Goal: Task Accomplishment & Management: Use online tool/utility

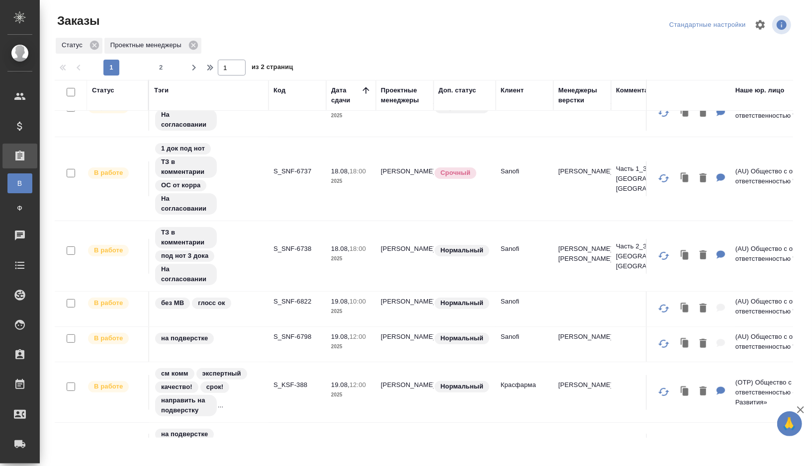
scroll to position [210, 0]
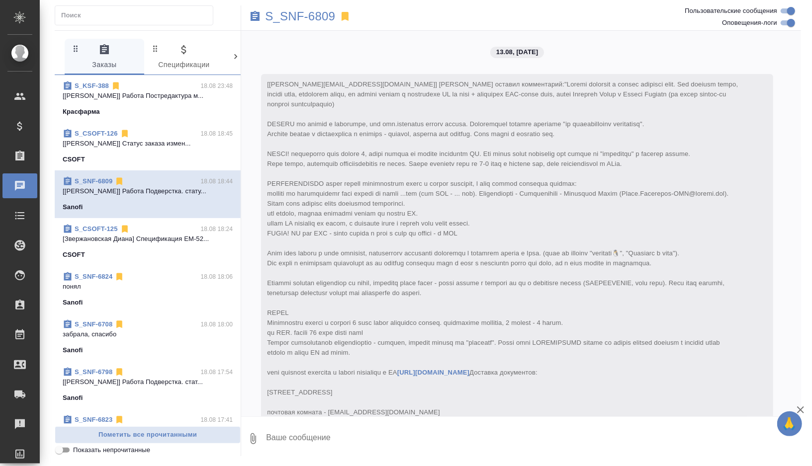
scroll to position [4671, 0]
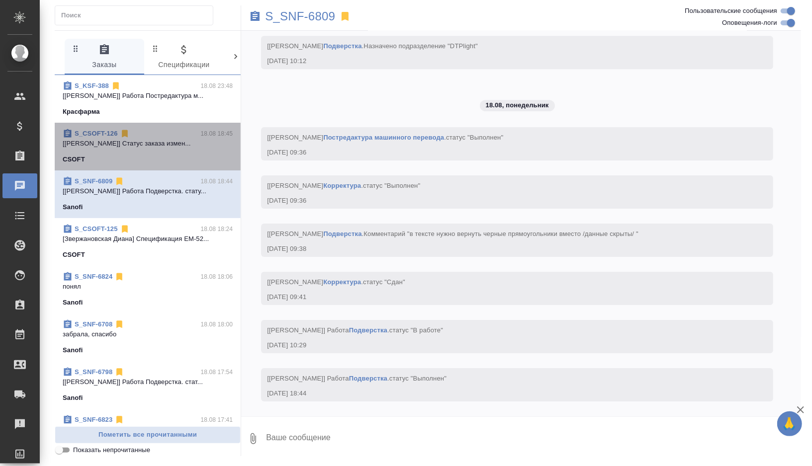
click at [166, 158] on div "CSOFT" at bounding box center [148, 160] width 170 height 10
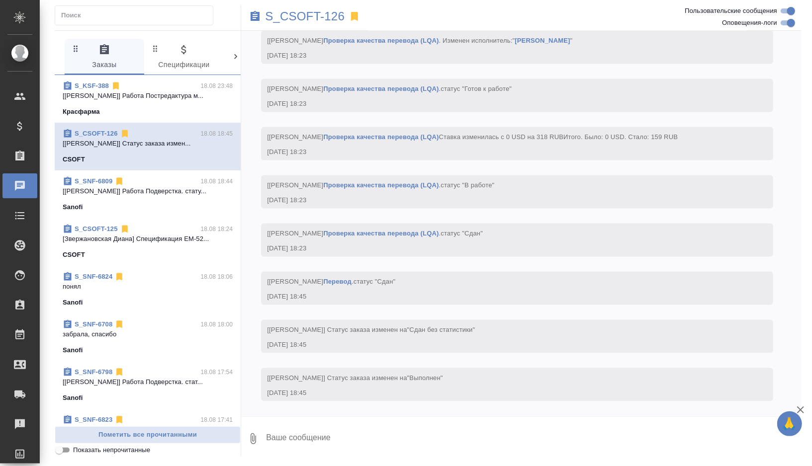
scroll to position [3972, 0]
click at [190, 115] on div "Красфарма" at bounding box center [148, 112] width 170 height 10
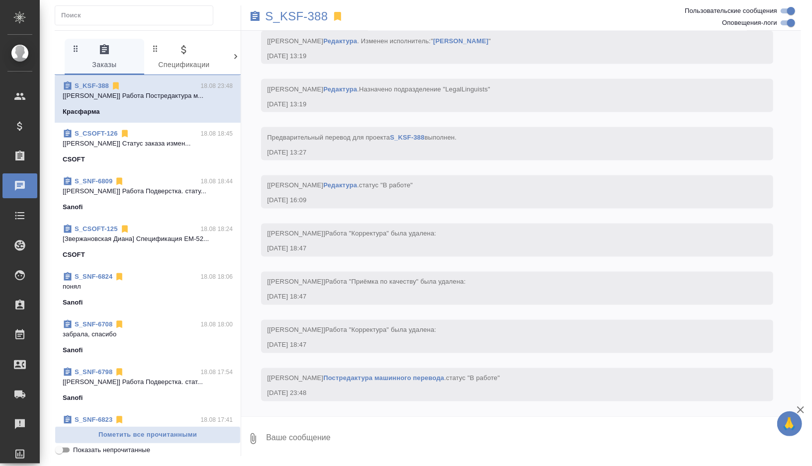
scroll to position [3657, 0]
click at [324, 14] on p "S_KSF-388" at bounding box center [296, 16] width 63 height 10
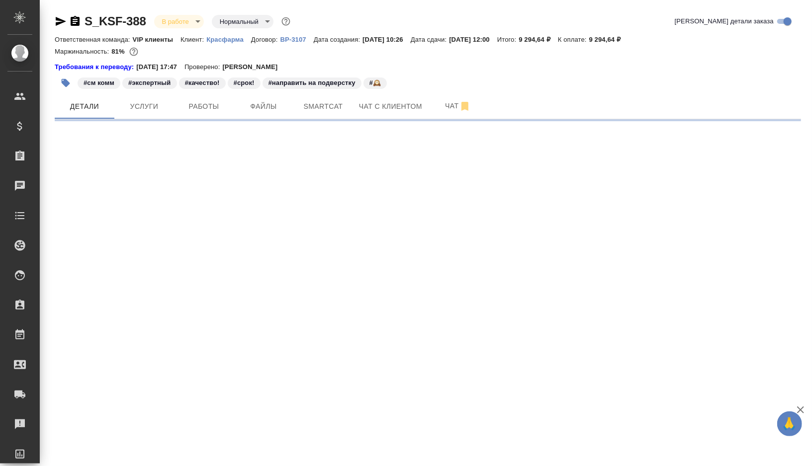
select select "RU"
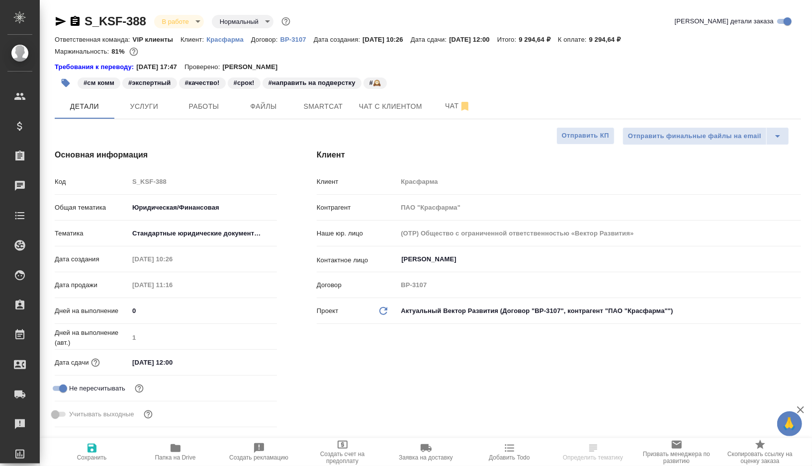
type input "[PERSON_NAME]"
type input "Каирова Бэлла"
type textarea "x"
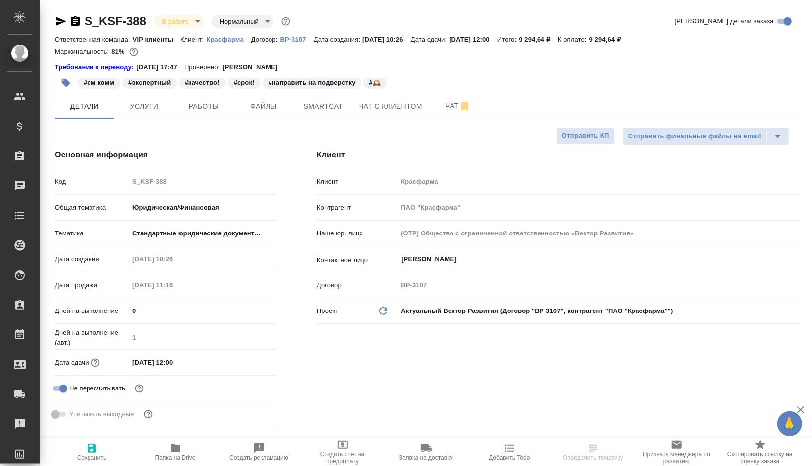
click at [191, 90] on div "#см комм #экспертный #качество! #срок! #направить на подверстку #🕰️" at bounding box center [304, 83] width 498 height 22
click at [201, 106] on span "Работы" at bounding box center [204, 106] width 48 height 12
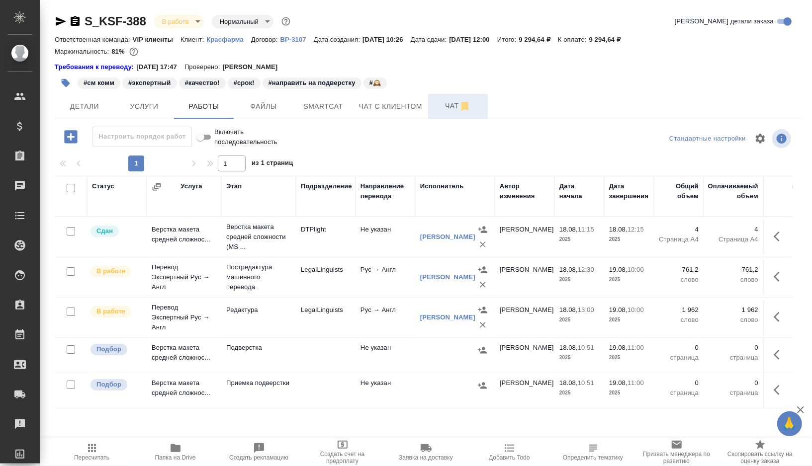
click at [449, 104] on span "Чат" at bounding box center [458, 106] width 48 height 12
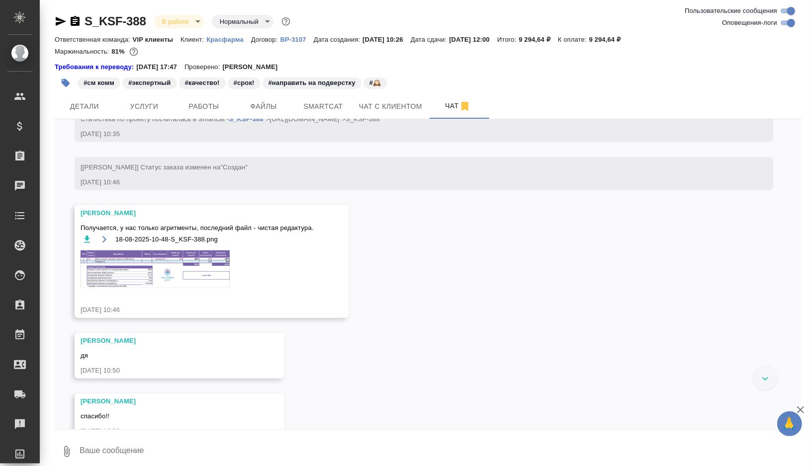
scroll to position [419, 0]
click at [167, 283] on img at bounding box center [155, 267] width 149 height 37
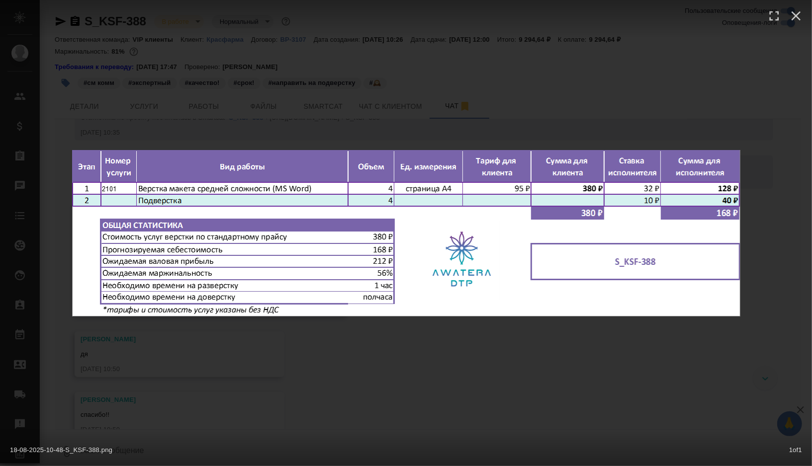
click at [355, 367] on div "18-08-2025-10-48-S_KSF-388.png 1 of 1" at bounding box center [406, 233] width 812 height 466
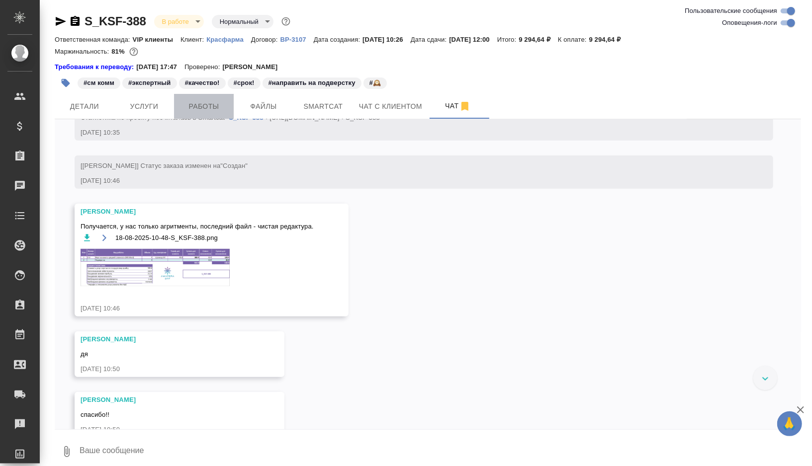
click at [211, 111] on span "Работы" at bounding box center [204, 106] width 48 height 12
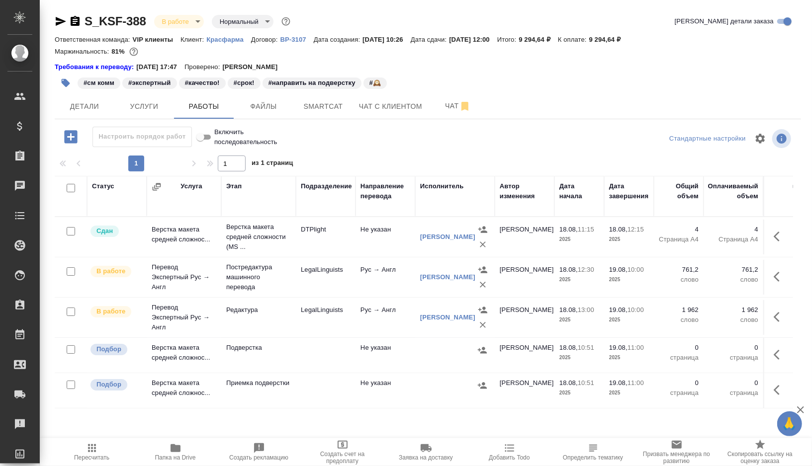
click at [307, 254] on td at bounding box center [326, 237] width 60 height 35
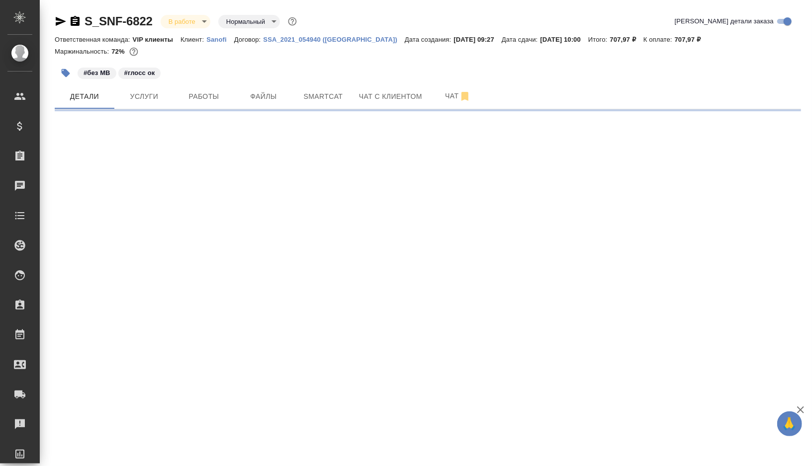
select select "RU"
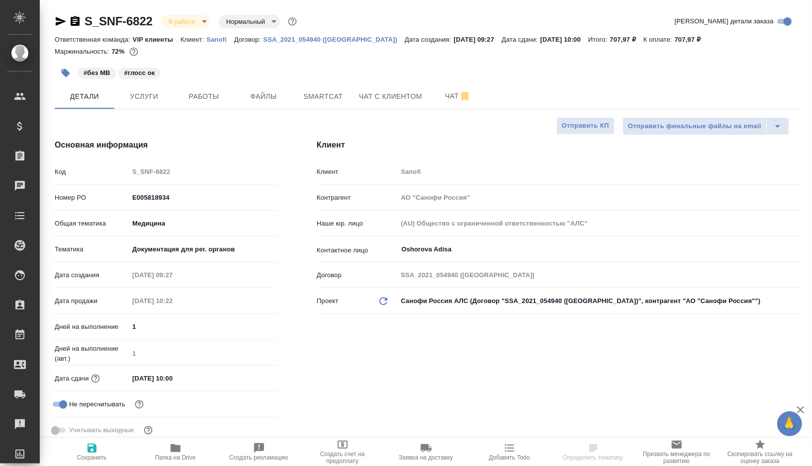
type textarea "x"
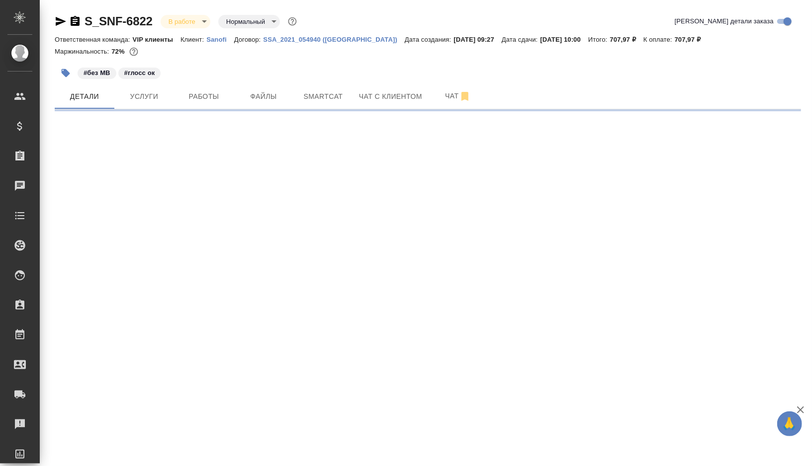
select select "RU"
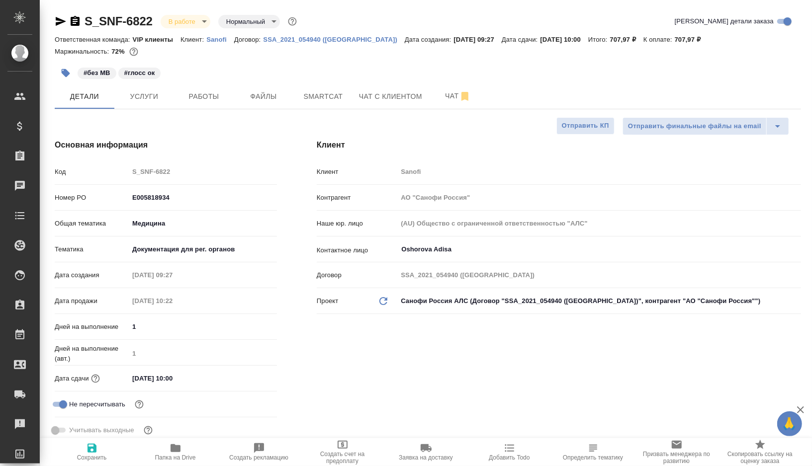
type textarea "x"
click at [192, 90] on span "Работы" at bounding box center [204, 96] width 48 height 12
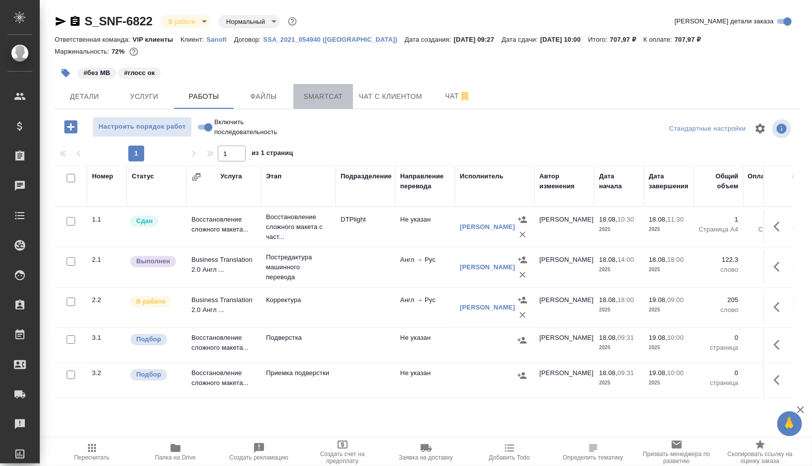
click at [312, 102] on span "Smartcat" at bounding box center [323, 96] width 48 height 12
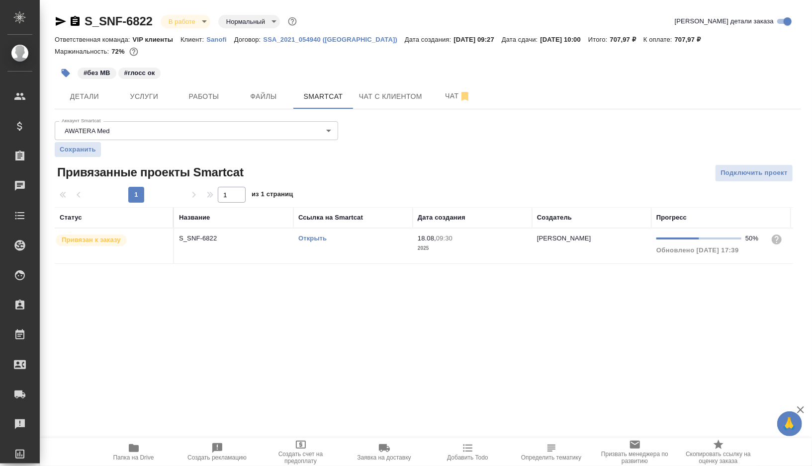
click at [312, 238] on link "Открыть" at bounding box center [312, 238] width 28 height 7
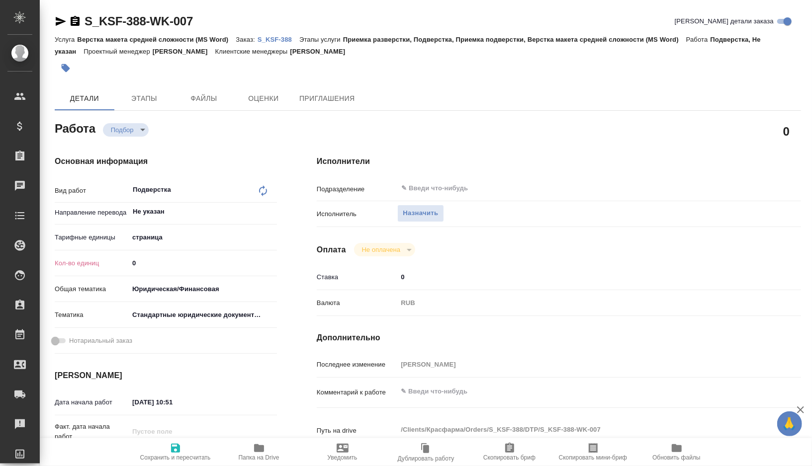
type textarea "x"
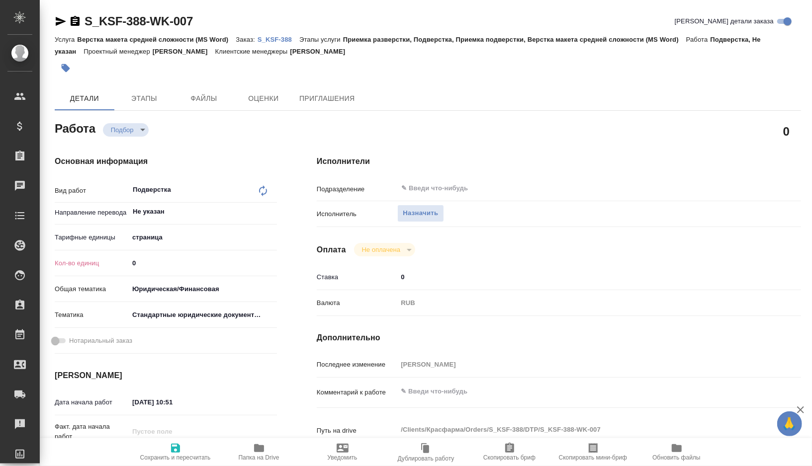
type textarea "x"
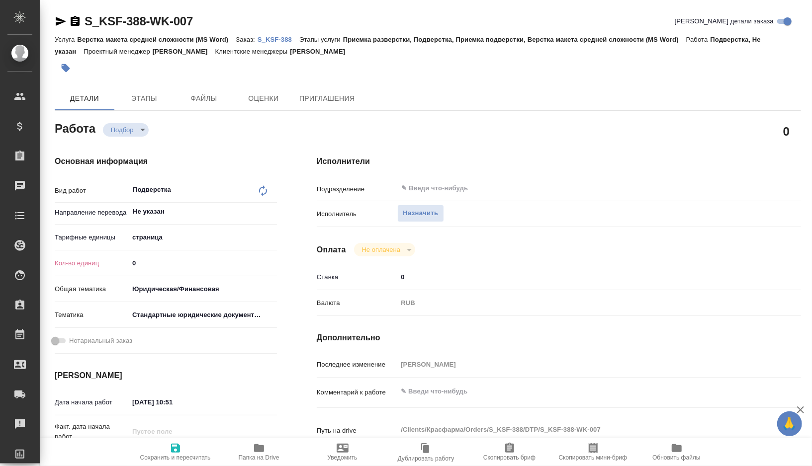
type textarea "x"
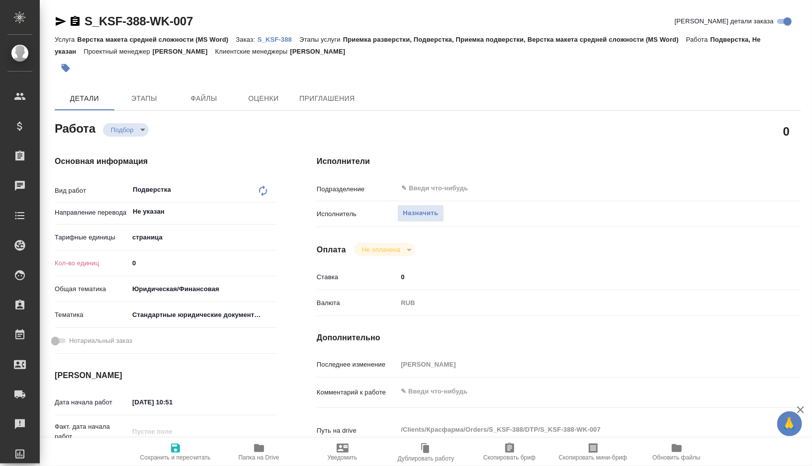
type textarea "x"
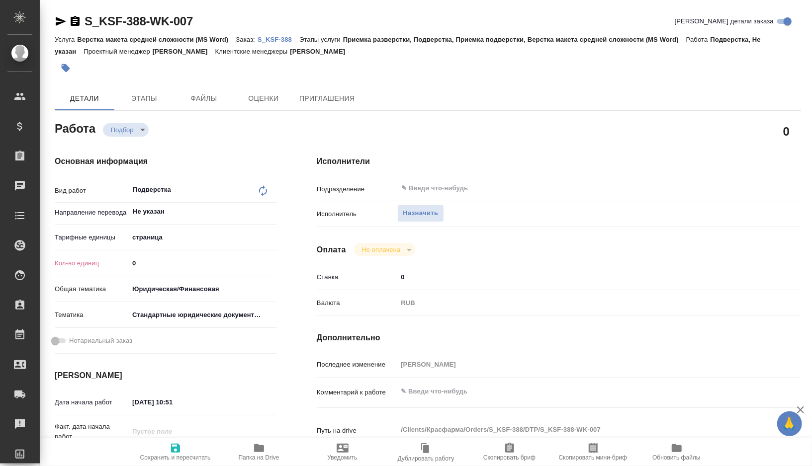
type textarea "x"
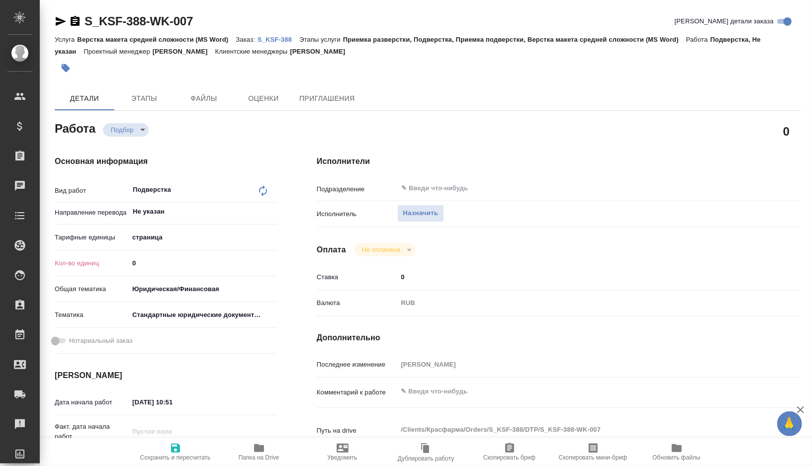
type textarea "x"
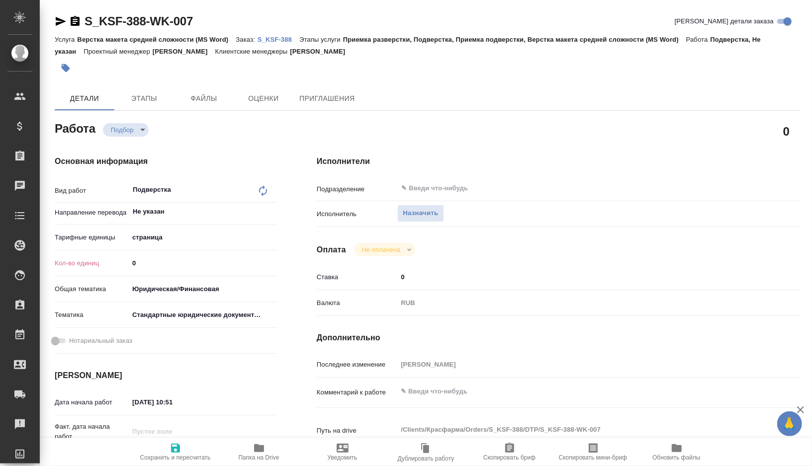
type textarea "x"
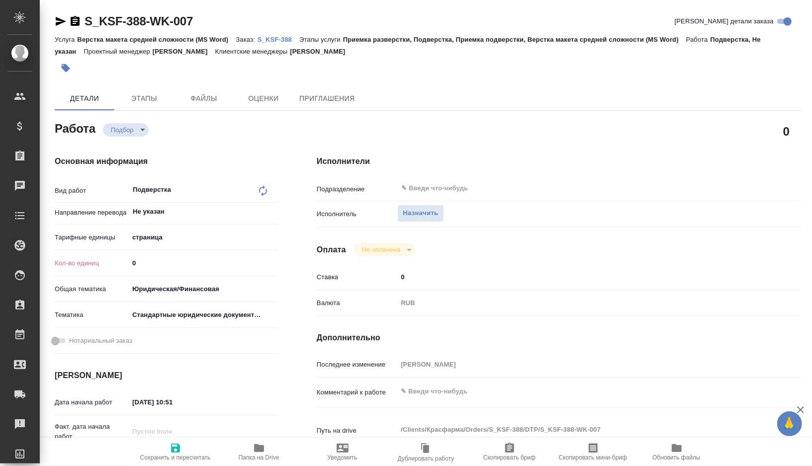
type textarea "x"
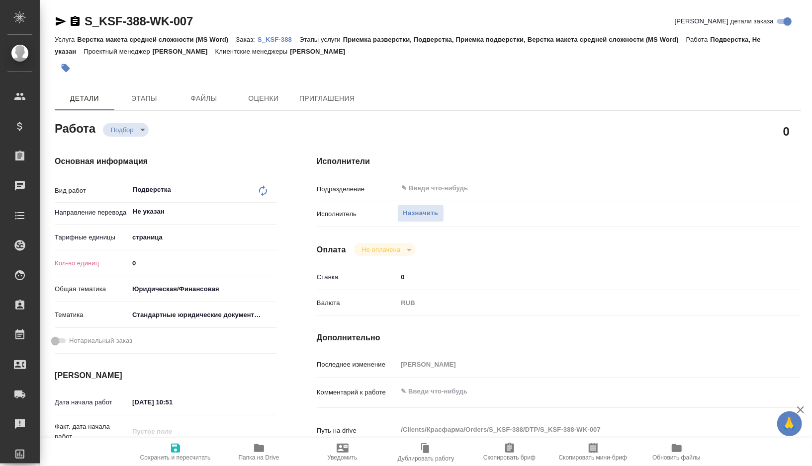
type textarea "x"
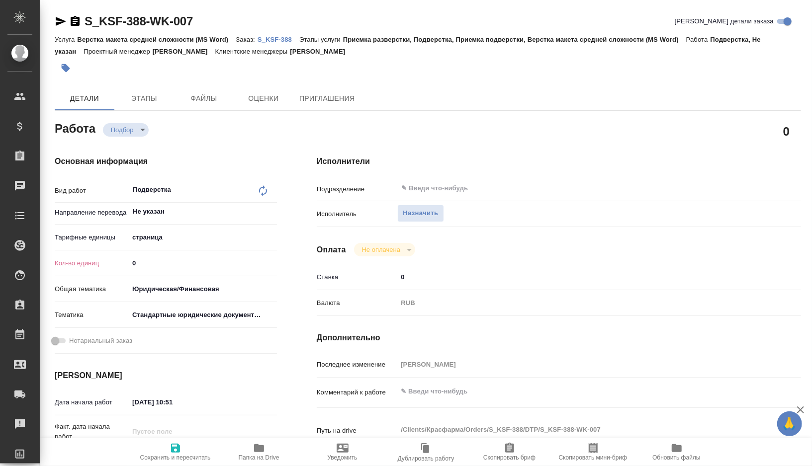
click at [151, 248] on div "Тарифные единицы страница 5a8b1489cc6b4906c91bfdb2" at bounding box center [166, 242] width 222 height 26
click at [151, 240] on body "🙏 .cls-1 fill:#fff; AWATERA [PERSON_NAME] Спецификации Заказы 0 Чаты Todo Проек…" at bounding box center [406, 233] width 812 height 466
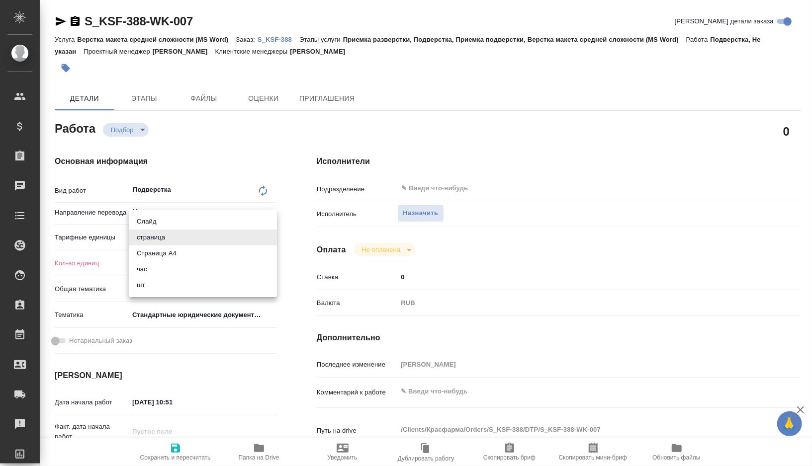
click at [153, 253] on li "Страница А4" at bounding box center [203, 254] width 148 height 16
type textarea "x"
type input "5f036ec4e16dec2d6b59c8ff"
type textarea "x"
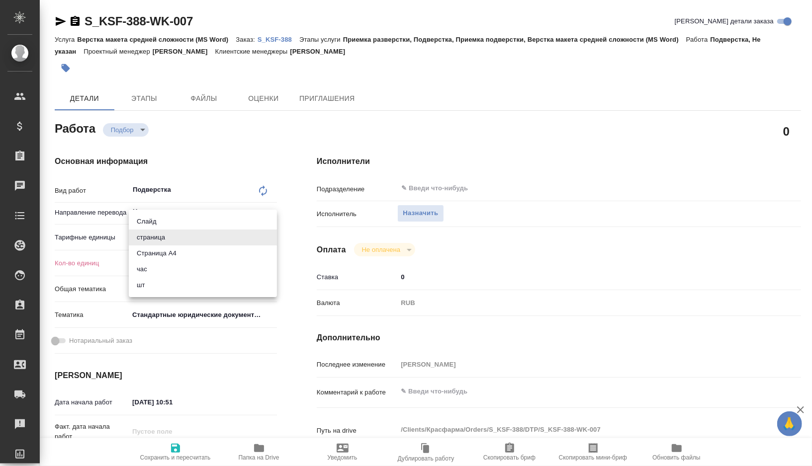
type textarea "x"
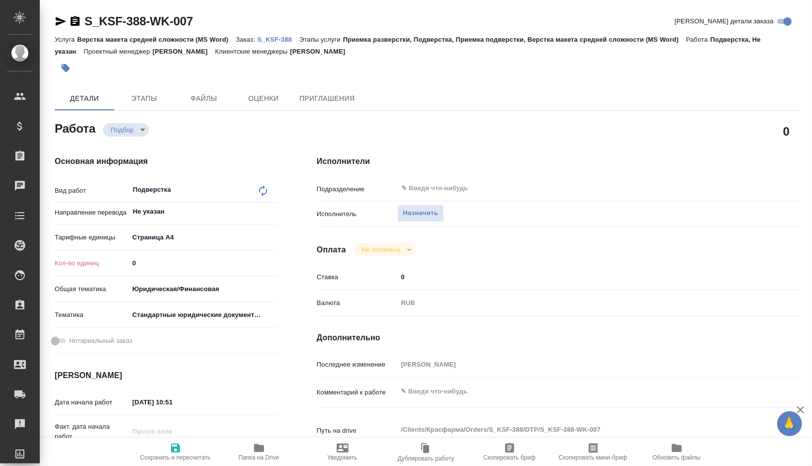
click at [153, 265] on input "0" at bounding box center [203, 263] width 148 height 14
type textarea "x"
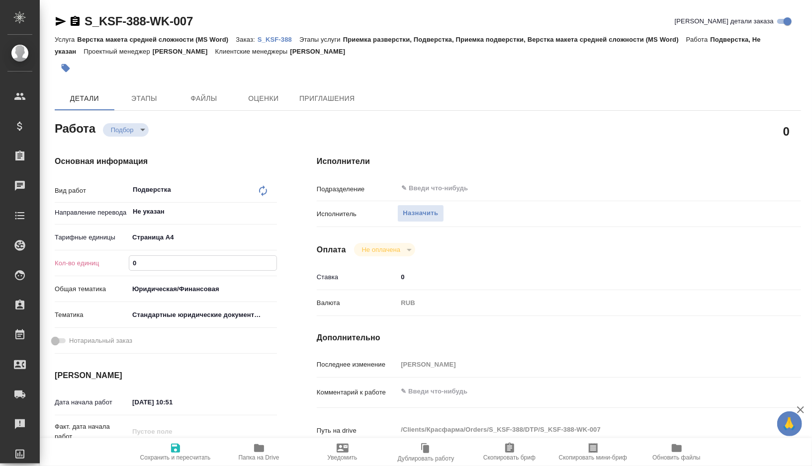
type textarea "x"
type input "4"
type textarea "x"
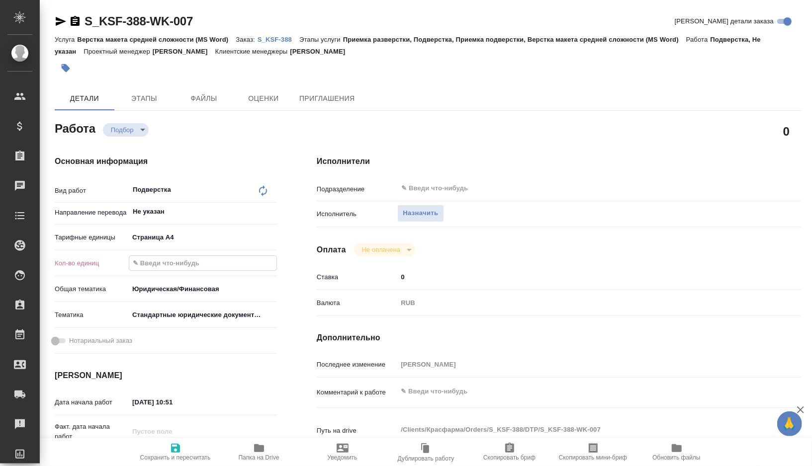
type textarea "x"
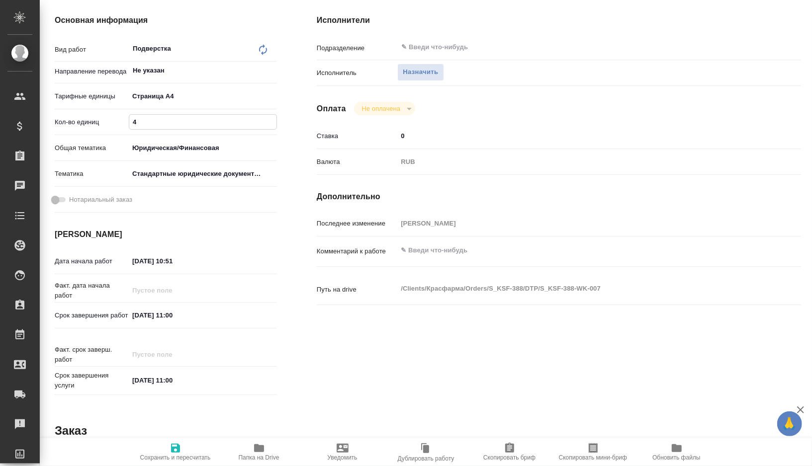
scroll to position [143, 0]
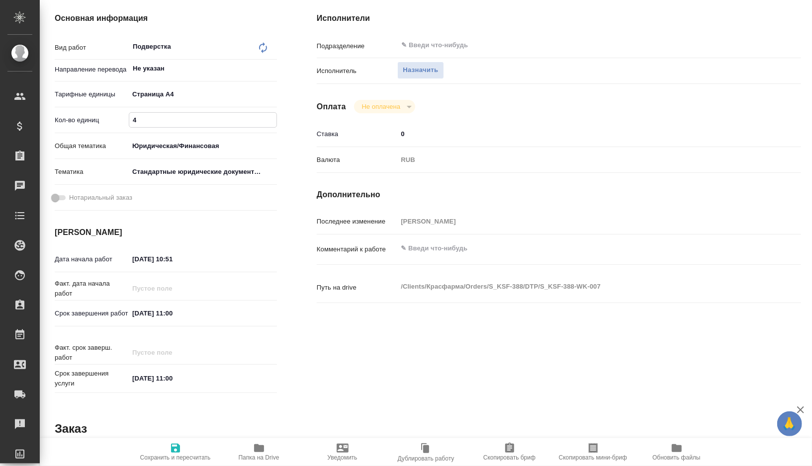
type input "4"
drag, startPoint x: 192, startPoint y: 316, endPoint x: 121, endPoint y: 317, distance: 71.1
click at [121, 316] on div "Срок завершения работ [DATE] 11:00" at bounding box center [166, 313] width 222 height 17
drag, startPoint x: 187, startPoint y: 256, endPoint x: 100, endPoint y: 256, distance: 87.0
click at [100, 256] on div "Дата начала работ [DATE] 10:51" at bounding box center [166, 259] width 222 height 17
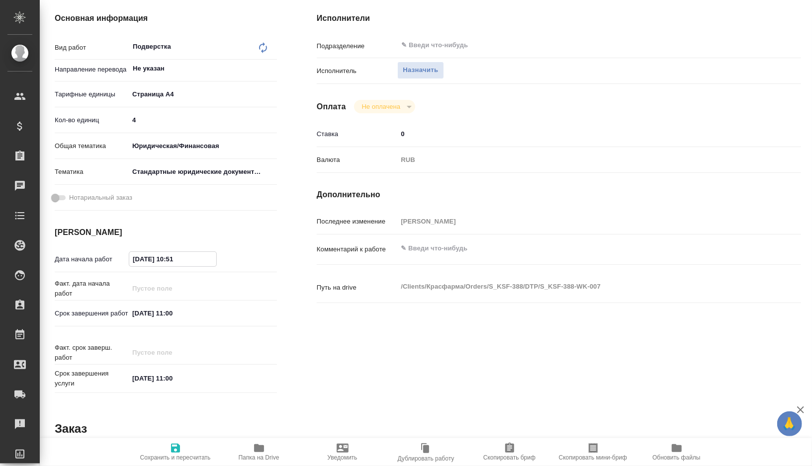
paste input "[DATE] 11:00"
type textarea "x"
type input "[DATE] 11:00"
type textarea "x"
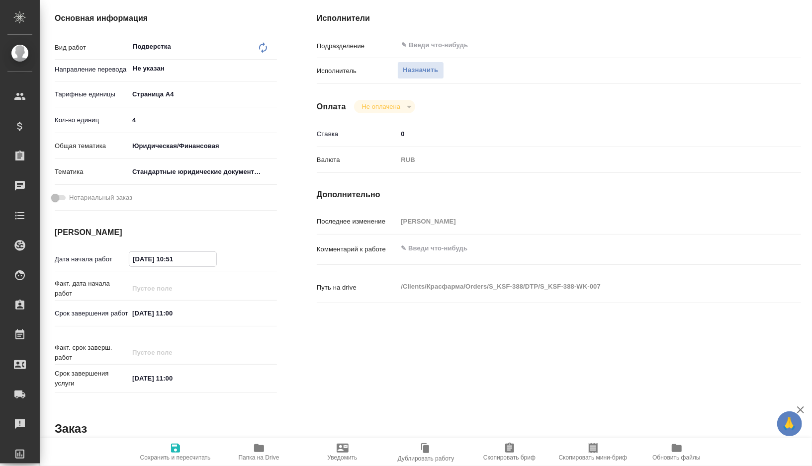
type textarea "x"
type input "[DATE] 11:0_"
type textarea "x"
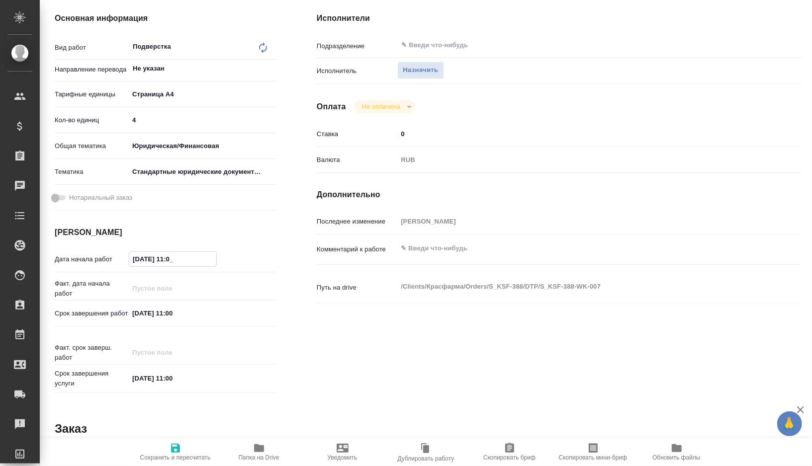
type textarea "x"
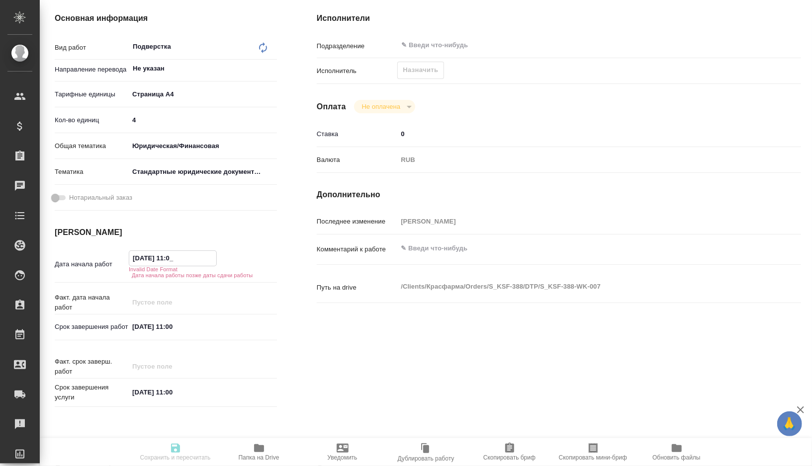
type textarea "x"
type input "[DATE] 11:__"
type textarea "x"
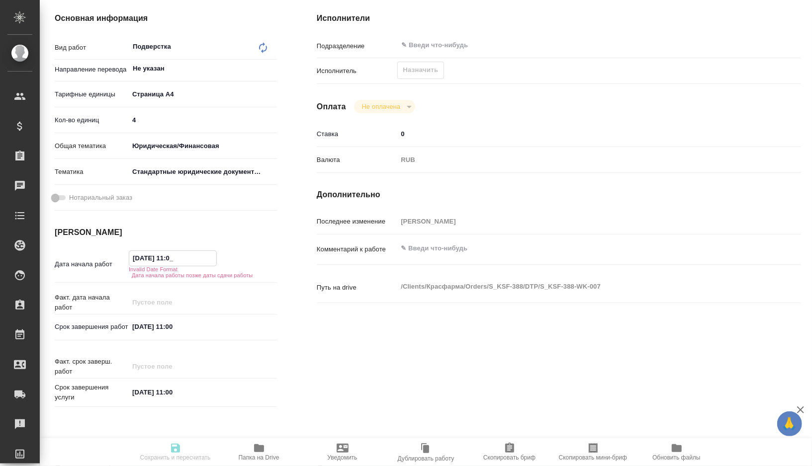
type textarea "x"
type input "[DATE] 1_:__"
type textarea "x"
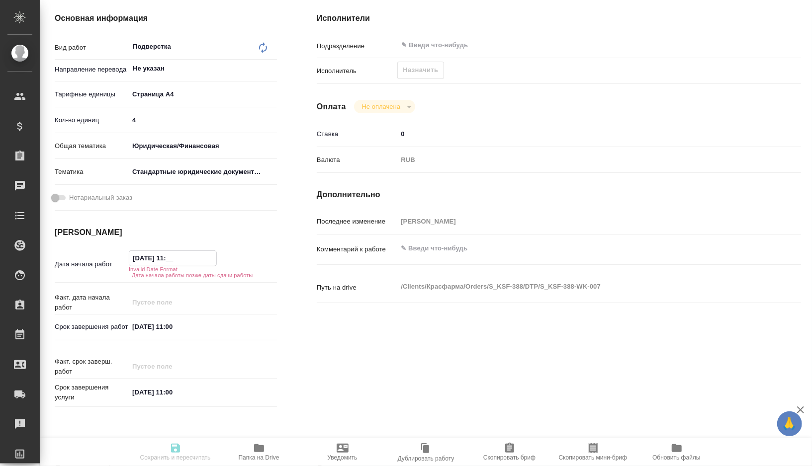
type textarea "x"
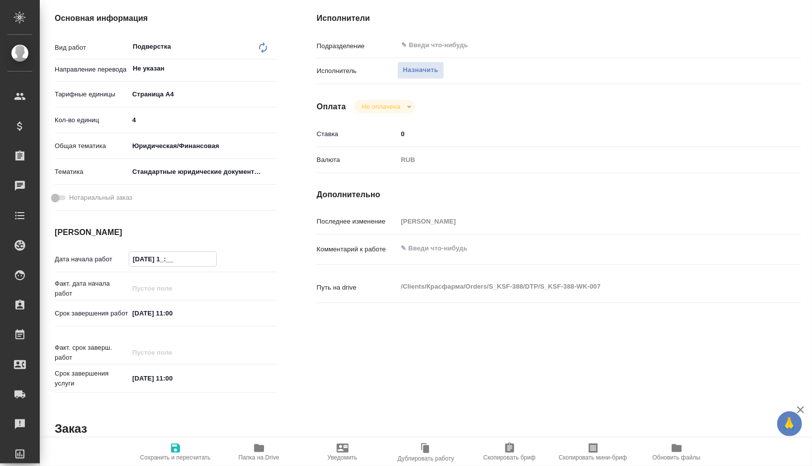
type textarea "x"
type input "[DATE] 10:__"
type textarea "x"
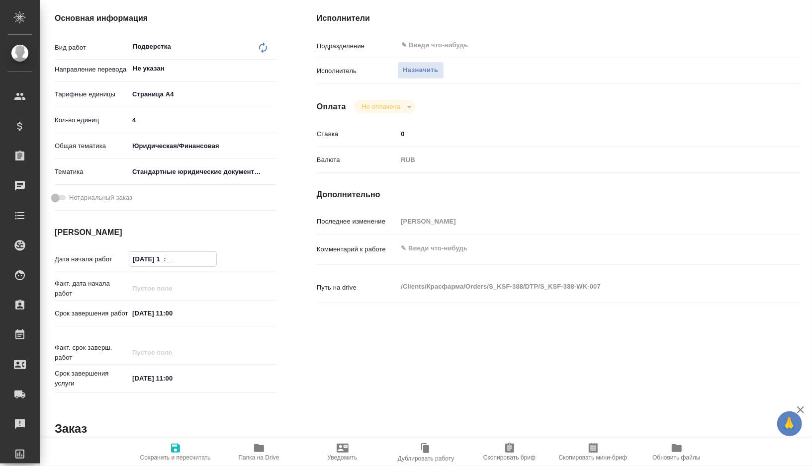
type textarea "x"
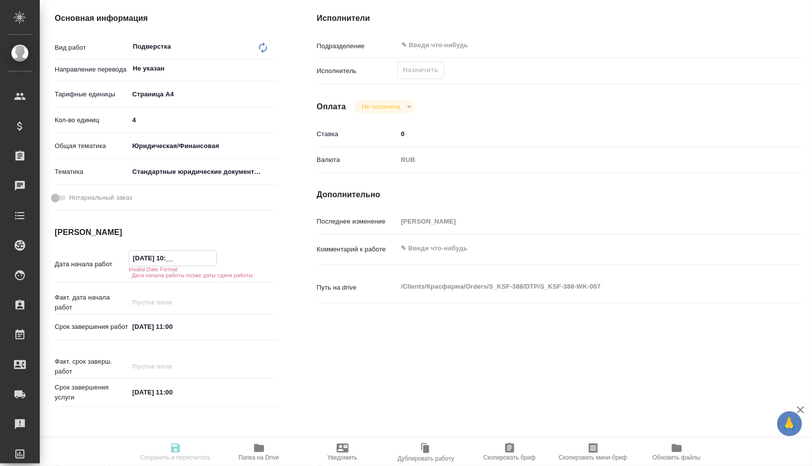
type textarea "x"
type input "[DATE] 10:3_"
type textarea "x"
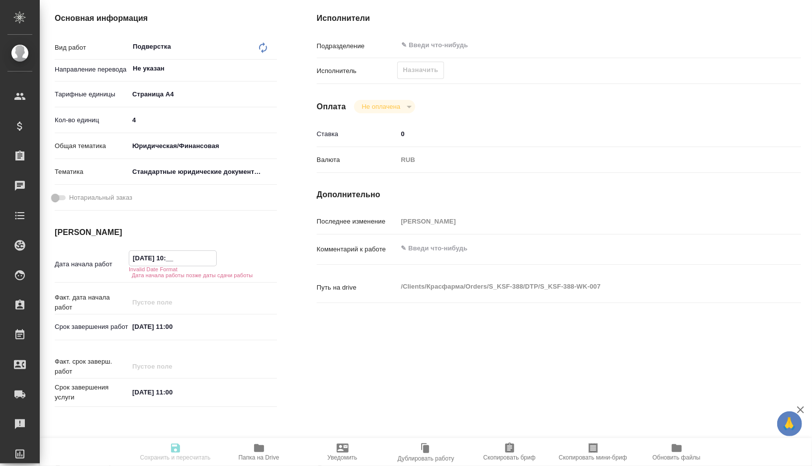
type textarea "x"
type input "[DATE] 10:30"
type textarea "x"
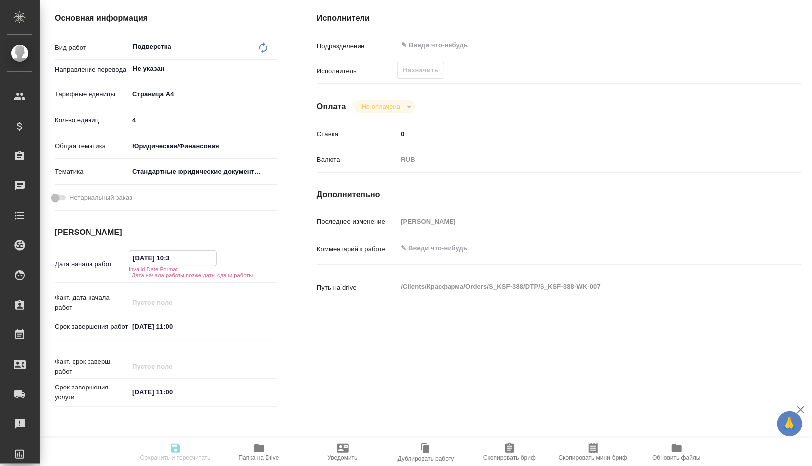
type textarea "x"
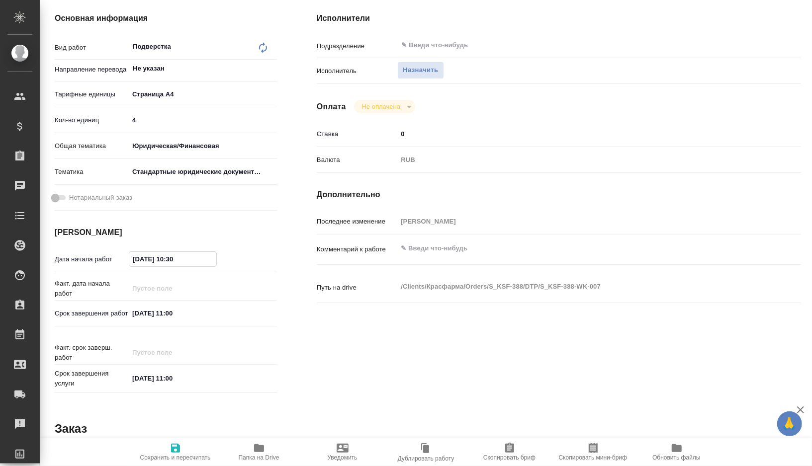
type input "[DATE] 10:30"
click at [168, 443] on span "Сохранить и пересчитать" at bounding box center [176, 451] width 72 height 19
type textarea "x"
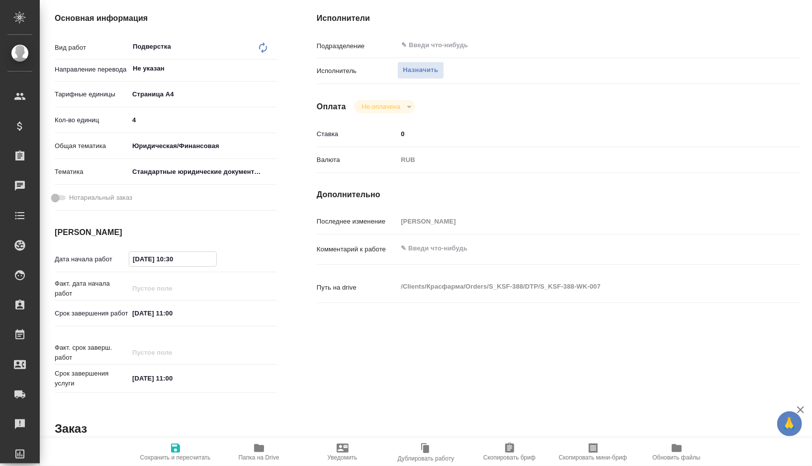
type textarea "x"
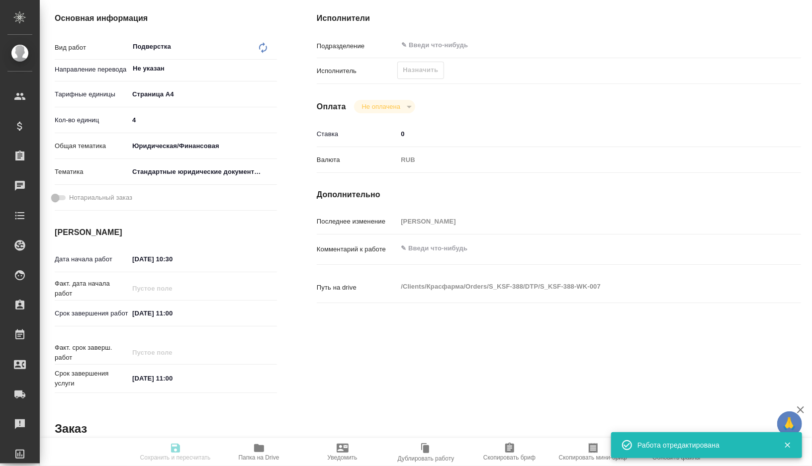
type textarea "x"
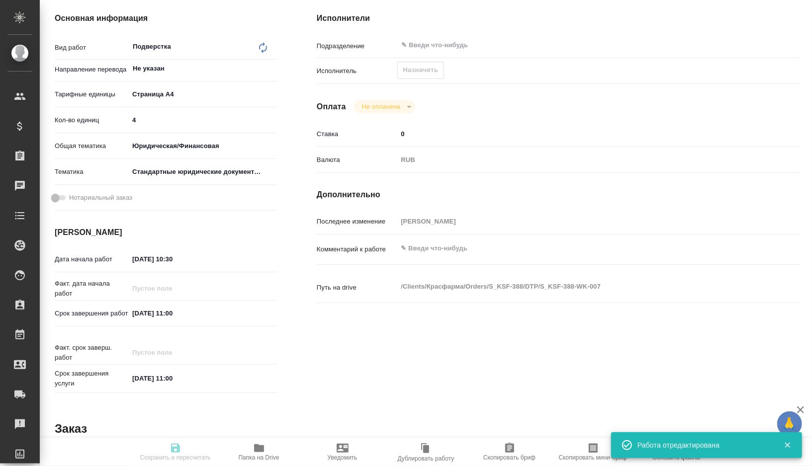
type textarea "x"
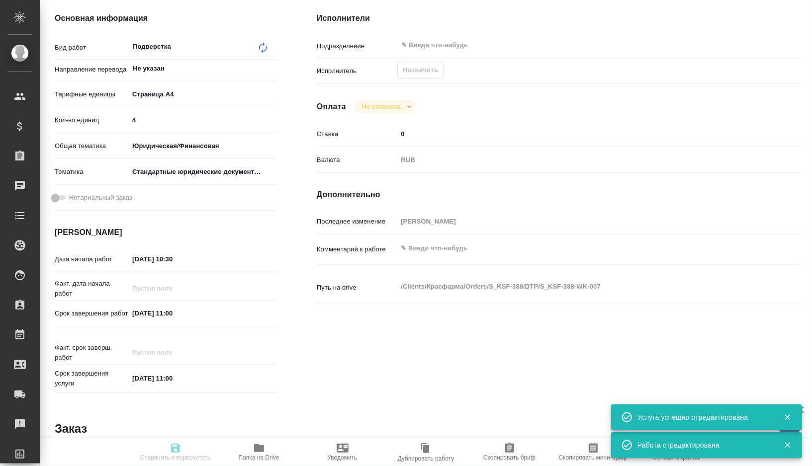
type input "recruiting"
type textarea "Подверстка"
type textarea "x"
type input "Не указан"
type input "5f036ec4e16dec2d6b59c8ff"
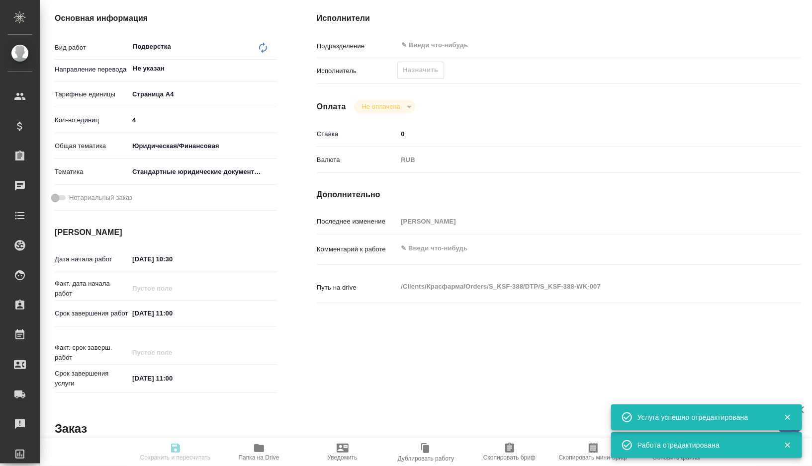
type input "4"
type input "yr-fn"
type input "5f647205b73bc97568ca66bf"
type input "[DATE] 10:30"
type input "[DATE] 11:00"
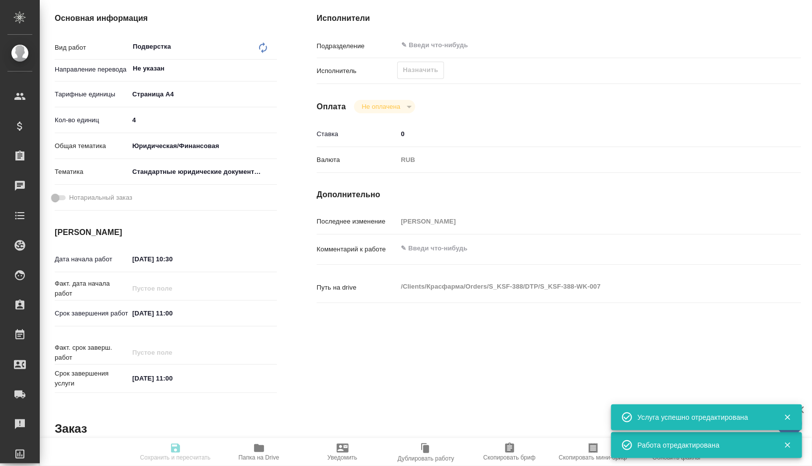
type input "[DATE] 11:00"
type input "notPayed"
type input "0"
type input "RUB"
type input "[PERSON_NAME]"
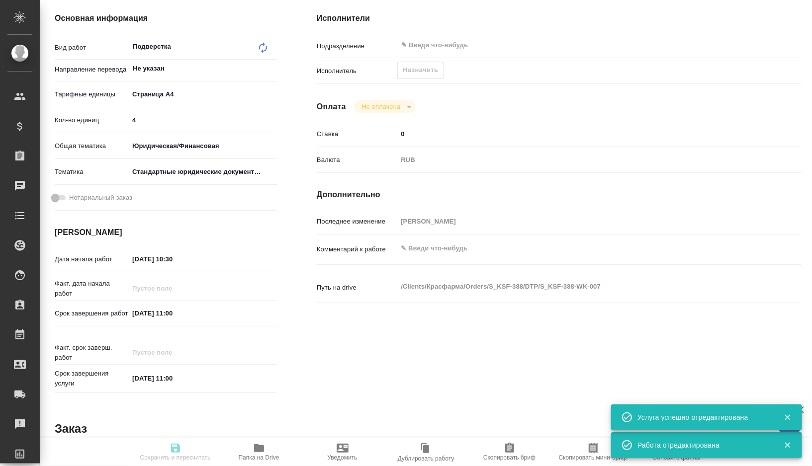
type textarea "x"
type textarea "/Clients/Красфарма/Orders/S_KSF-388/DTP/S_KSF-388-WK-007"
type textarea "x"
type input "S_KSF-388"
type input "Верстка макета средней сложности (MS Word)"
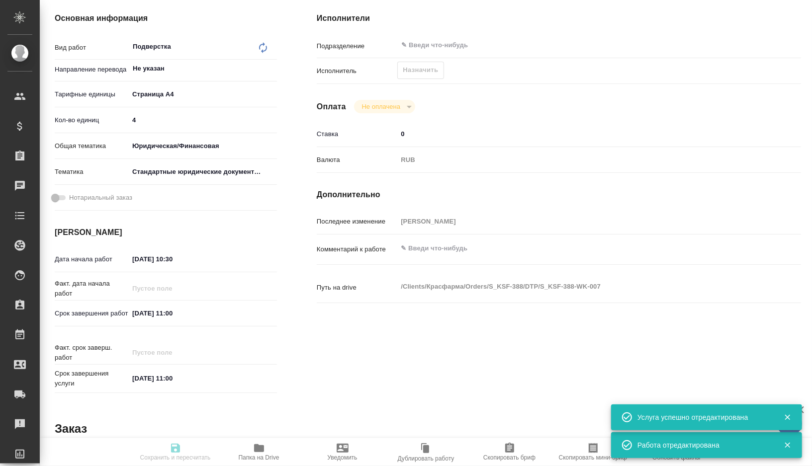
type input "Приемка разверстки, Подверстка, Приемка подверстки, Верстка макета средней слож…"
type input "[PERSON_NAME]"
type input "/Clients/Красфарма/Orders/S_KSF-388"
type textarea "x"
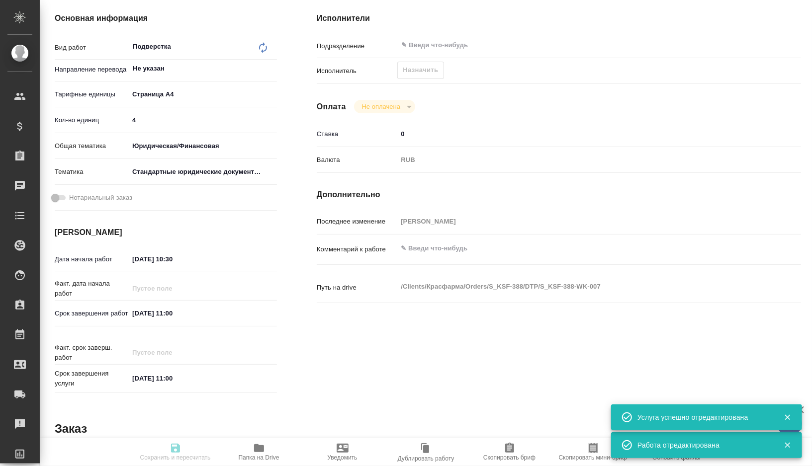
type textarea "3 файла (Attorney Alteogen, Attorney SPB MIR, Petition Alteogen) надо перевести…"
type textarea "x"
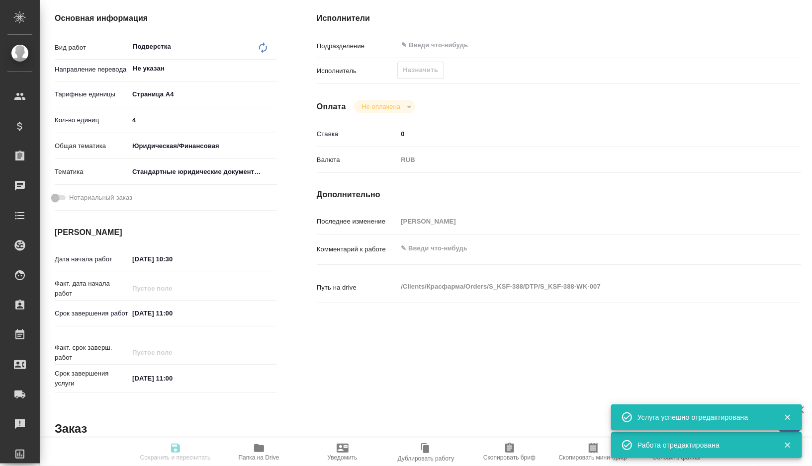
type textarea "x"
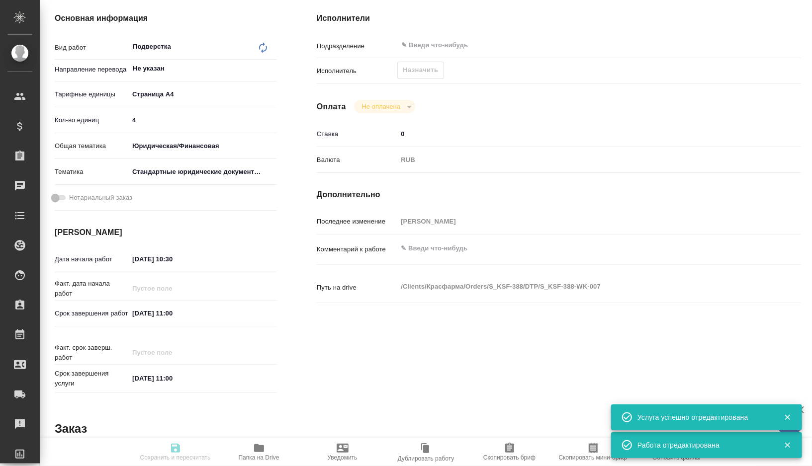
type textarea "x"
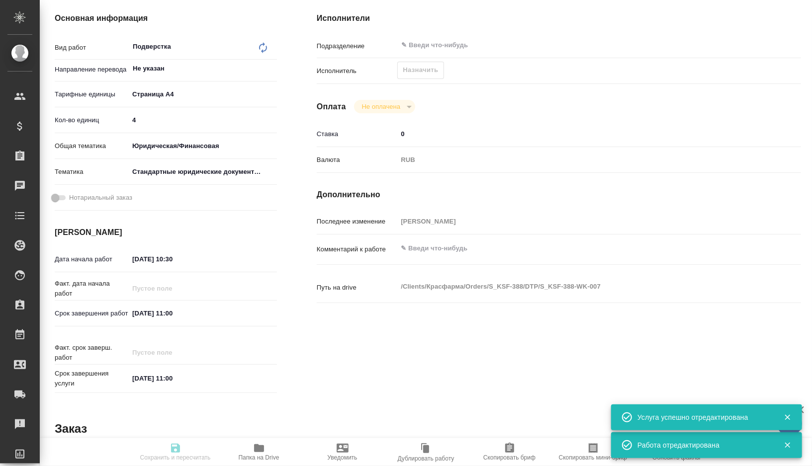
type textarea "x"
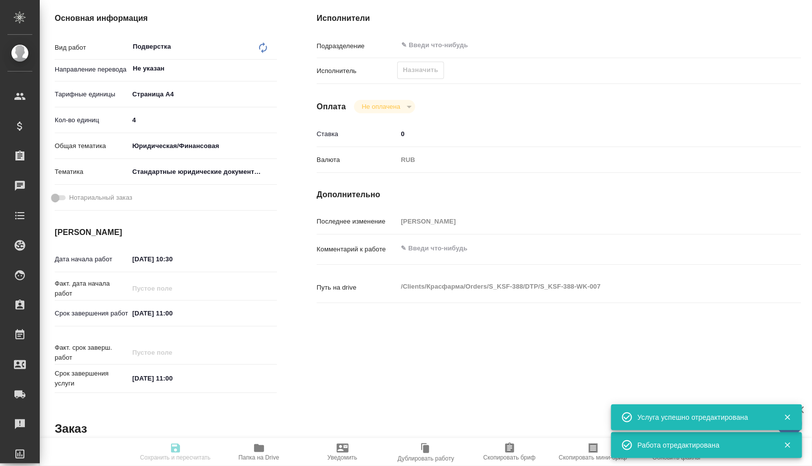
type textarea "x"
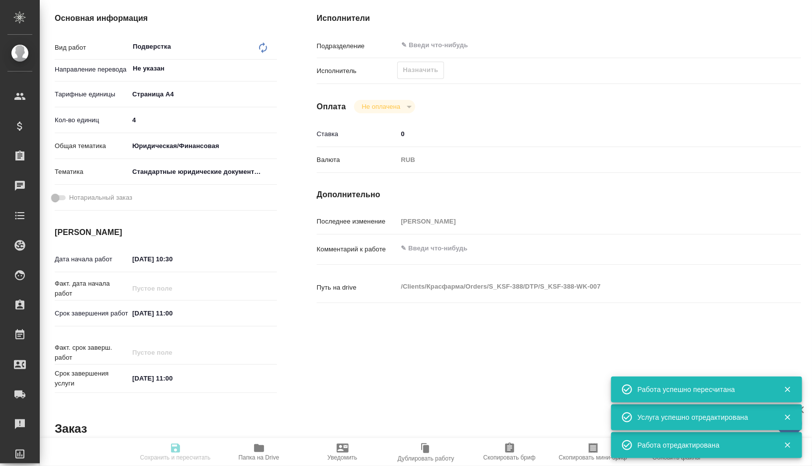
type textarea "x"
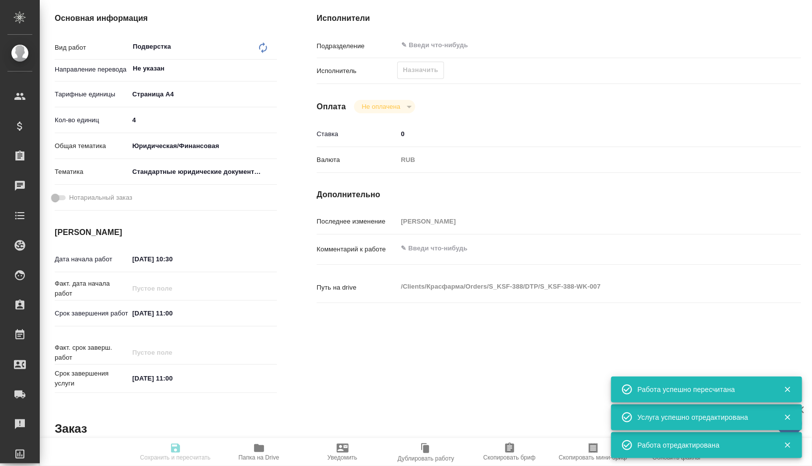
type input "recruiting"
type textarea "Подверстка"
type textarea "x"
type input "Не указан"
type input "5f036ec4e16dec2d6b59c8ff"
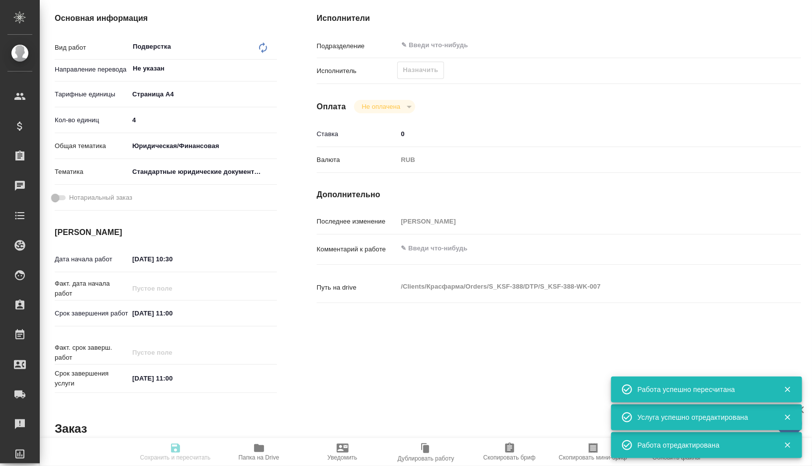
type input "4"
type input "yr-fn"
type input "5f647205b73bc97568ca66bf"
type input "[DATE] 10:30"
type input "[DATE] 11:00"
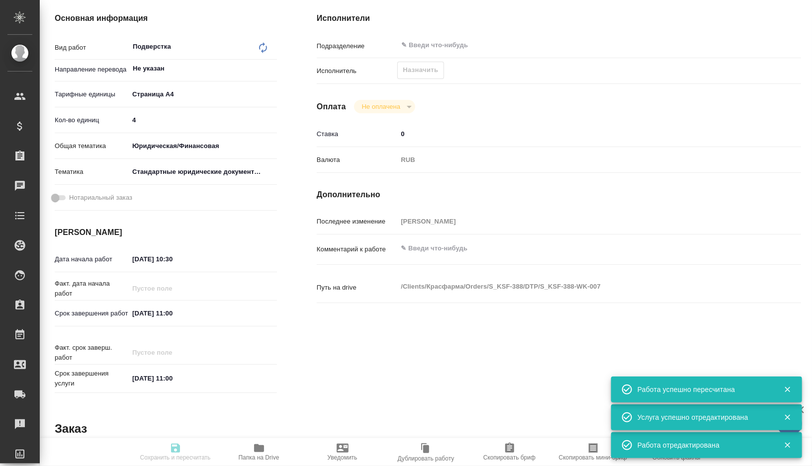
type input "[DATE] 11:00"
type input "notPayed"
type input "0"
type input "RUB"
type input "[PERSON_NAME]"
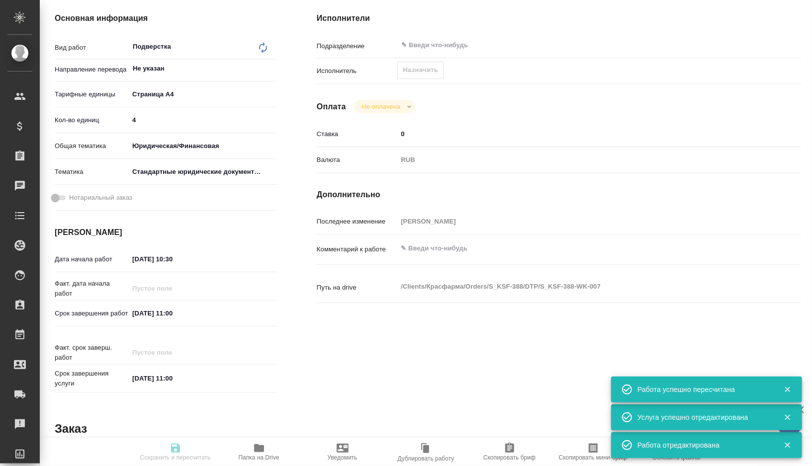
type textarea "x"
type textarea "/Clients/Красфарма/Orders/S_KSF-388/DTP/S_KSF-388-WK-007"
type textarea "x"
type input "S_KSF-388"
type input "Верстка макета средней сложности (MS Word)"
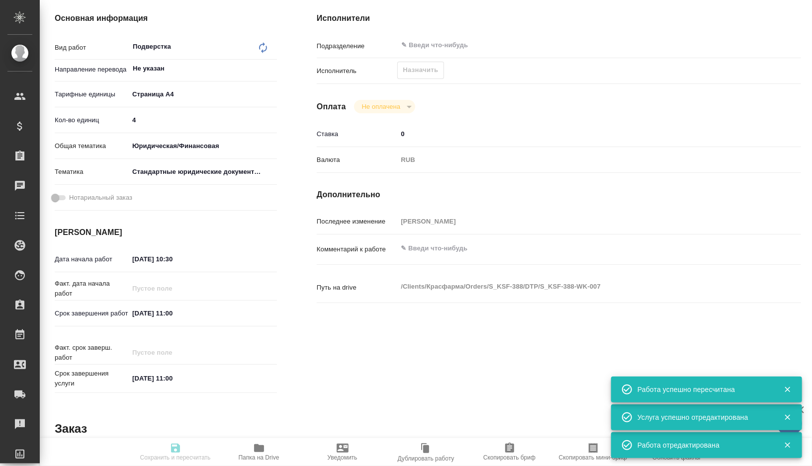
type input "Приемка разверстки, Подверстка, Приемка подверстки, Верстка макета средней слож…"
type input "[PERSON_NAME]"
type input "/Clients/Красфарма/Orders/S_KSF-388"
type textarea "x"
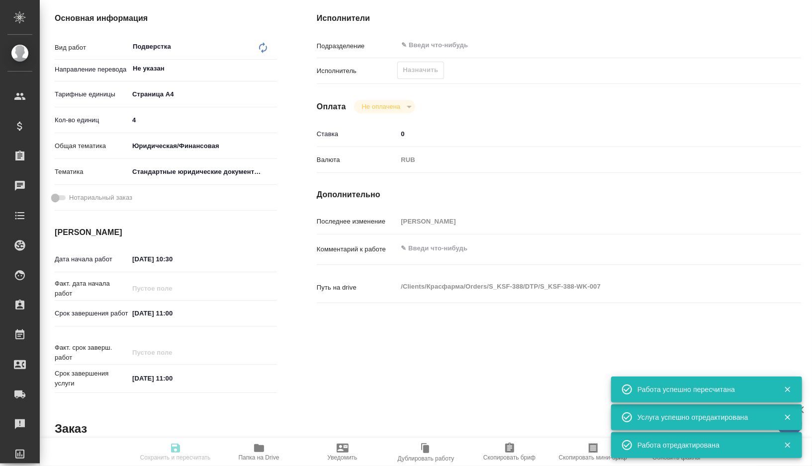
type textarea "3 файла (Attorney Alteogen, Attorney SPB MIR, Petition Alteogen) надо перевести…"
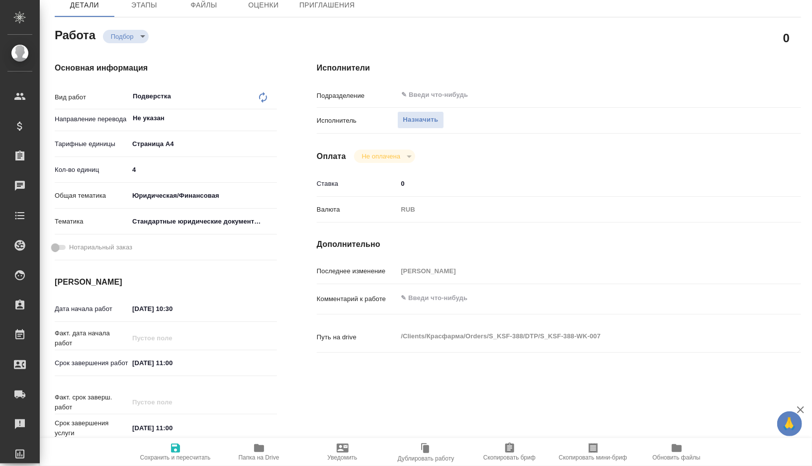
scroll to position [48, 0]
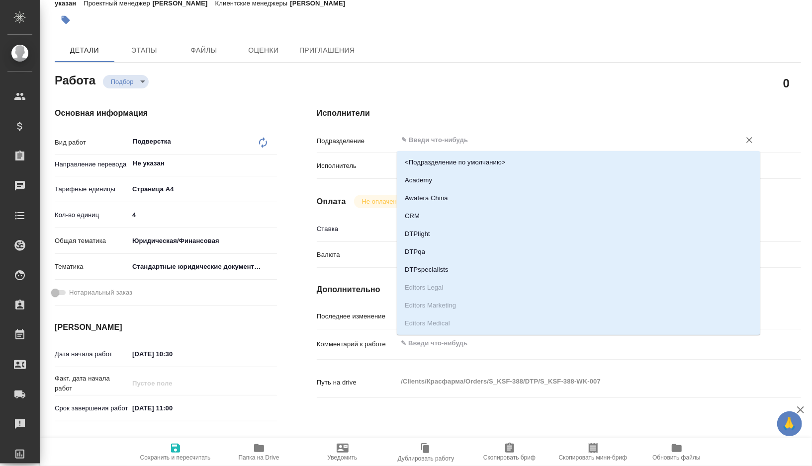
click at [463, 141] on input "text" at bounding box center [562, 140] width 324 height 12
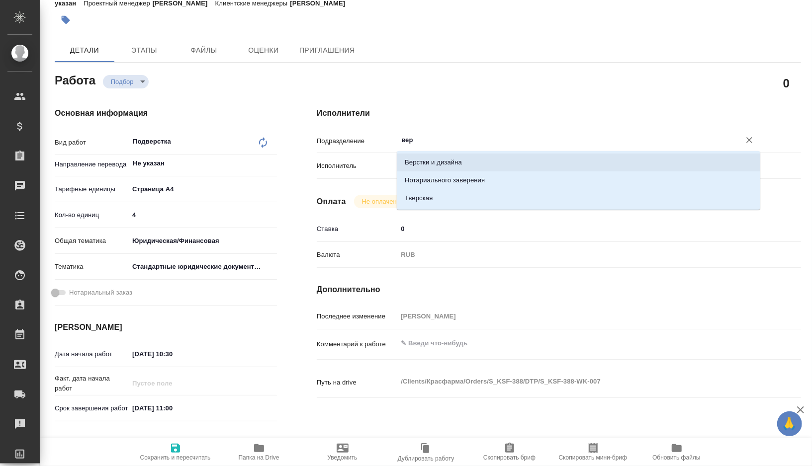
click at [455, 159] on li "Верстки и дизайна" at bounding box center [578, 163] width 363 height 18
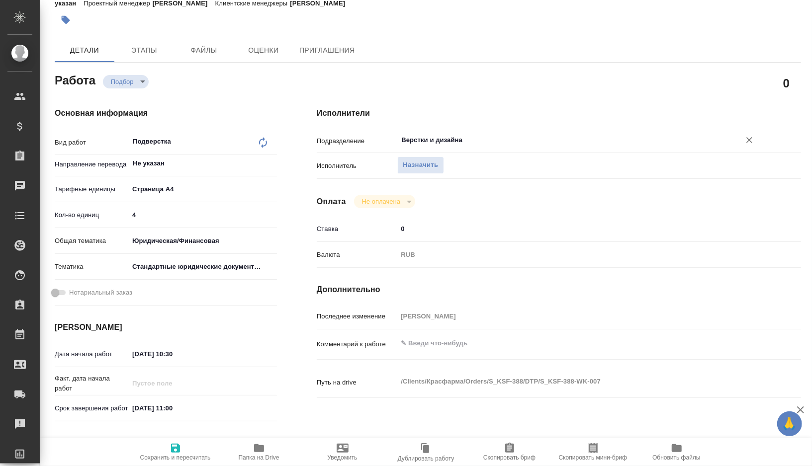
click at [162, 459] on span "Сохранить и пересчитать" at bounding box center [175, 457] width 71 height 7
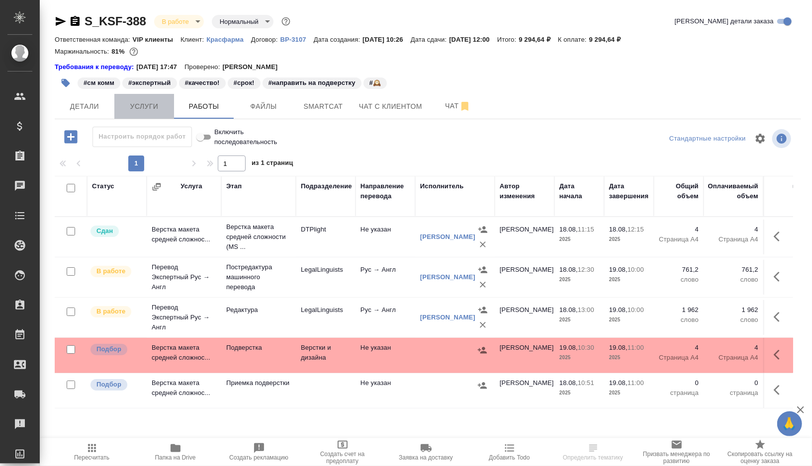
click at [146, 101] on span "Услуги" at bounding box center [144, 106] width 48 height 12
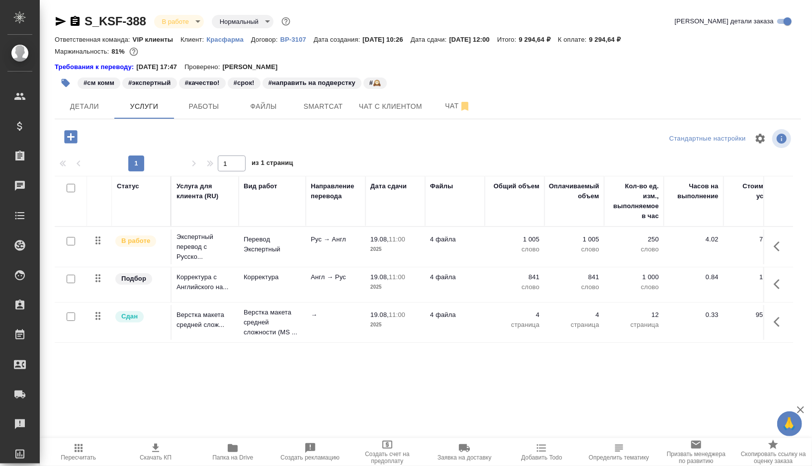
click at [76, 138] on icon "button" at bounding box center [70, 136] width 13 height 13
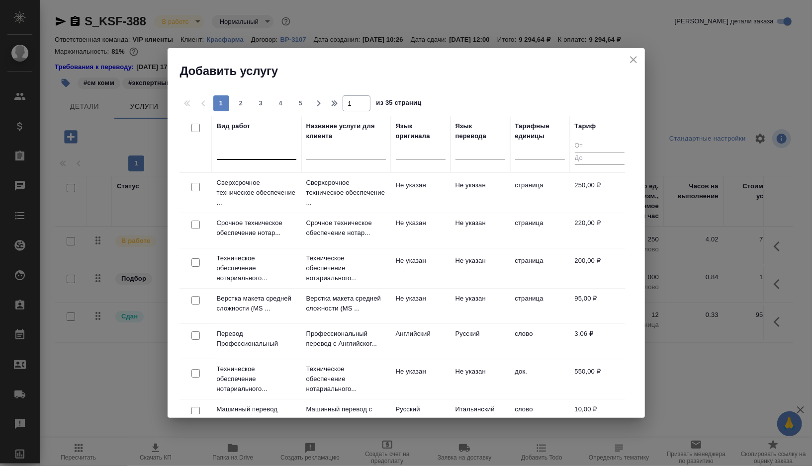
click at [261, 154] on div at bounding box center [257, 150] width 80 height 14
type input "качества пе"
click at [231, 183] on div "Проверка качества перевода (LQA)" at bounding box center [291, 182] width 149 height 18
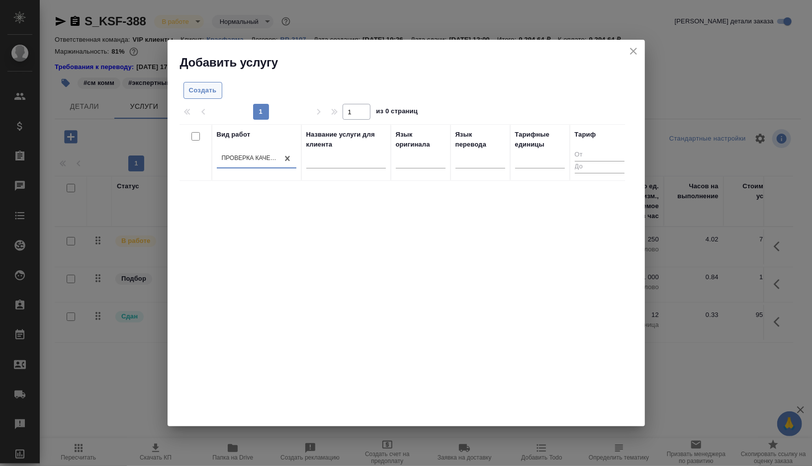
click at [205, 94] on span "Создать" at bounding box center [203, 90] width 28 height 11
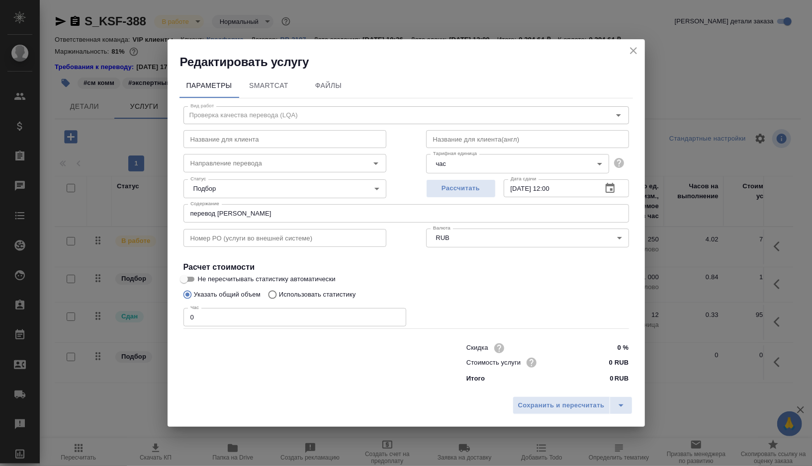
click at [633, 49] on icon "close" at bounding box center [633, 51] width 12 height 12
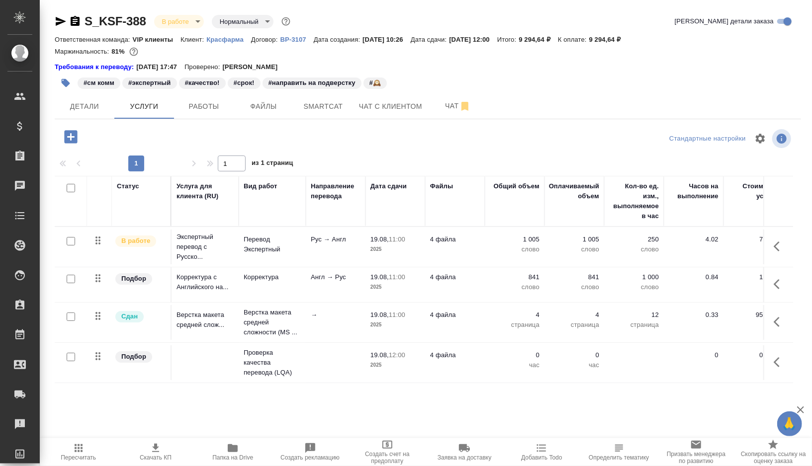
click at [781, 362] on icon "button" at bounding box center [779, 362] width 12 height 12
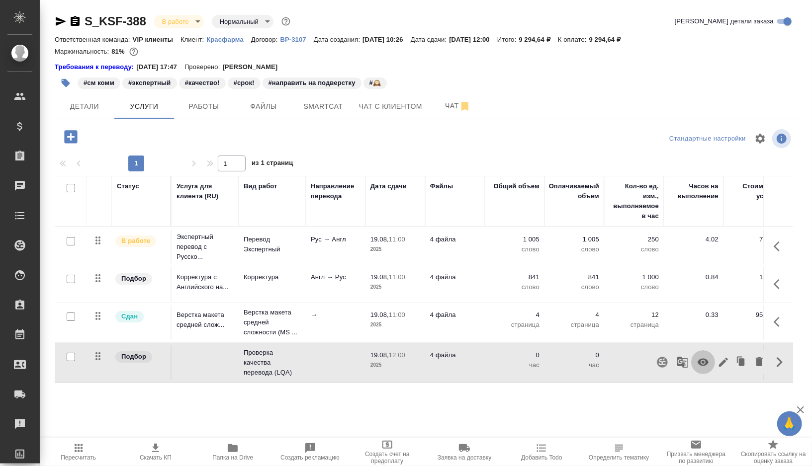
click at [706, 364] on icon "button" at bounding box center [703, 362] width 12 height 12
click at [243, 445] on span "Папка на Drive" at bounding box center [232, 451] width 65 height 19
